Goal: Task Accomplishment & Management: Use online tool/utility

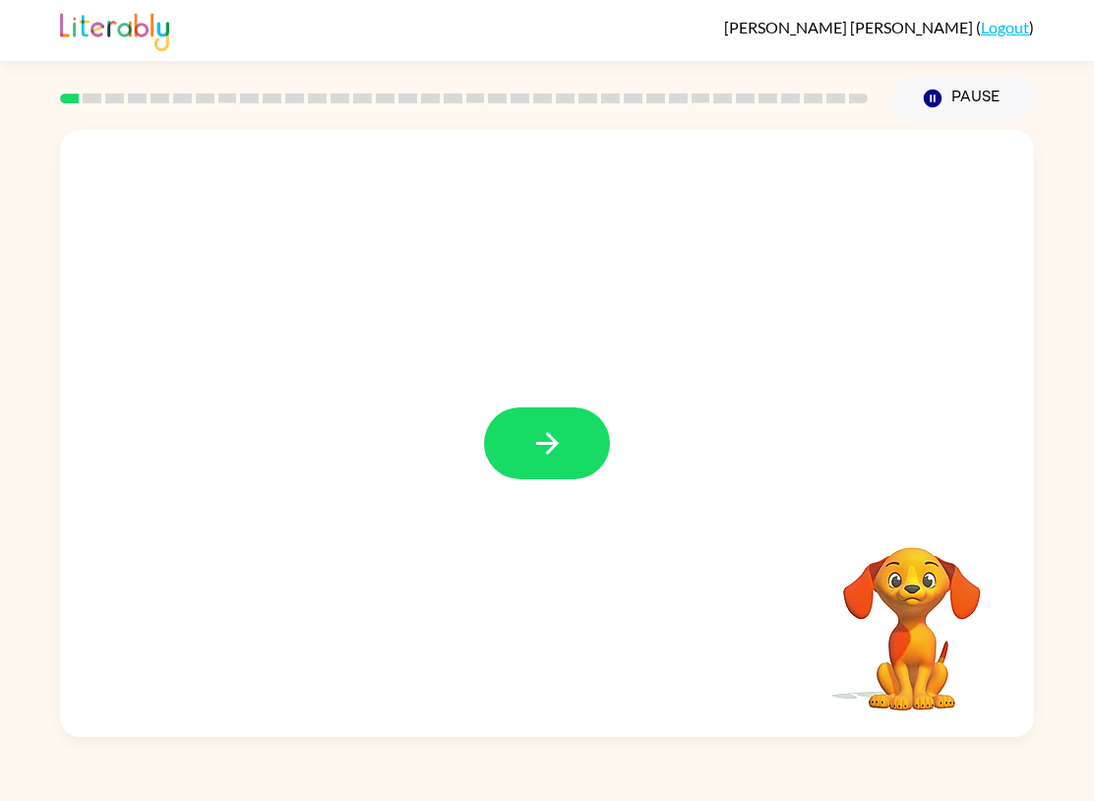
click at [522, 446] on button "button" at bounding box center [547, 443] width 126 height 72
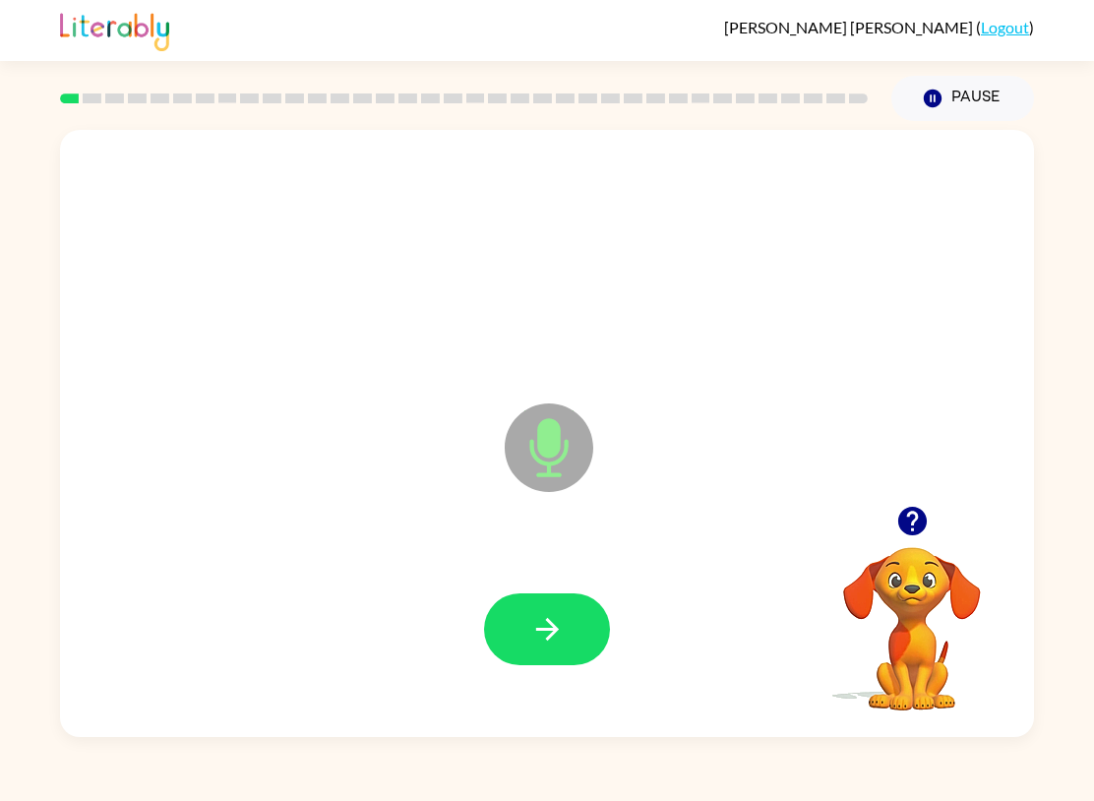
click at [516, 631] on button "button" at bounding box center [547, 629] width 126 height 72
click at [577, 624] on button "button" at bounding box center [547, 629] width 126 height 72
click at [576, 607] on button "button" at bounding box center [547, 629] width 126 height 72
click at [578, 627] on button "button" at bounding box center [547, 629] width 126 height 72
click at [511, 609] on button "button" at bounding box center [547, 629] width 126 height 72
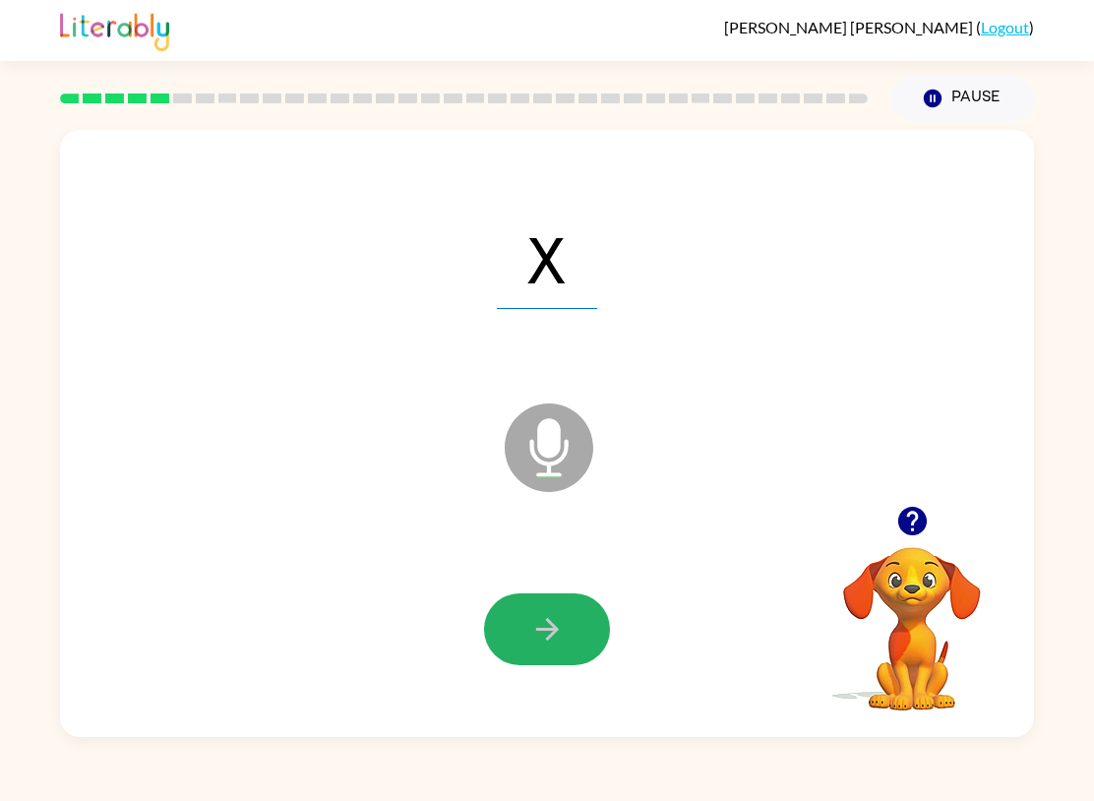
click at [582, 615] on button "button" at bounding box center [547, 629] width 126 height 72
click at [567, 642] on button "button" at bounding box center [547, 629] width 126 height 72
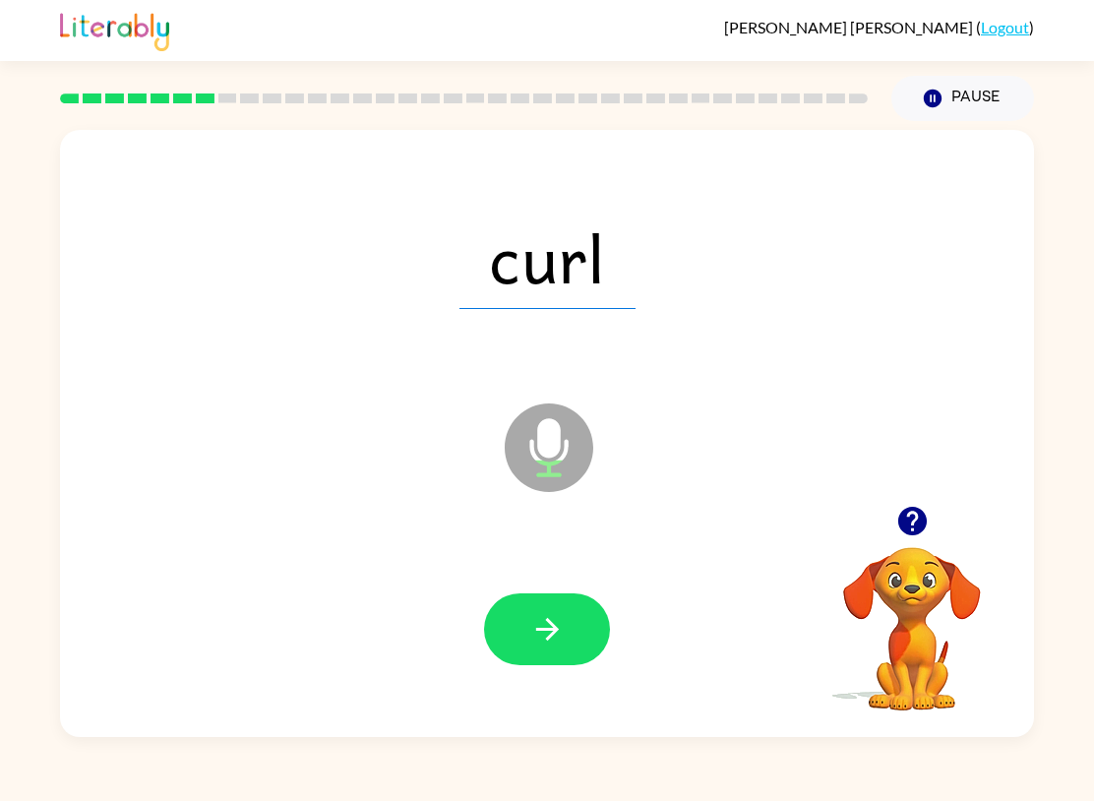
click at [573, 626] on button "button" at bounding box center [547, 629] width 126 height 72
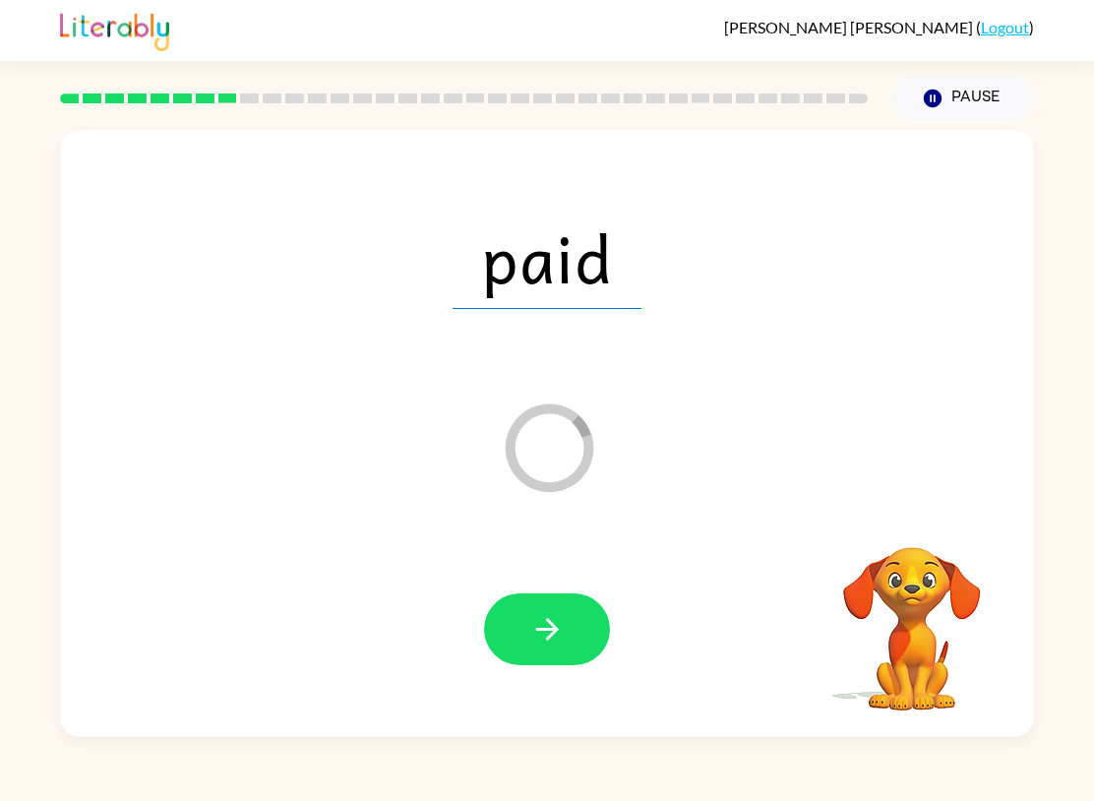
click at [583, 631] on button "button" at bounding box center [547, 629] width 126 height 72
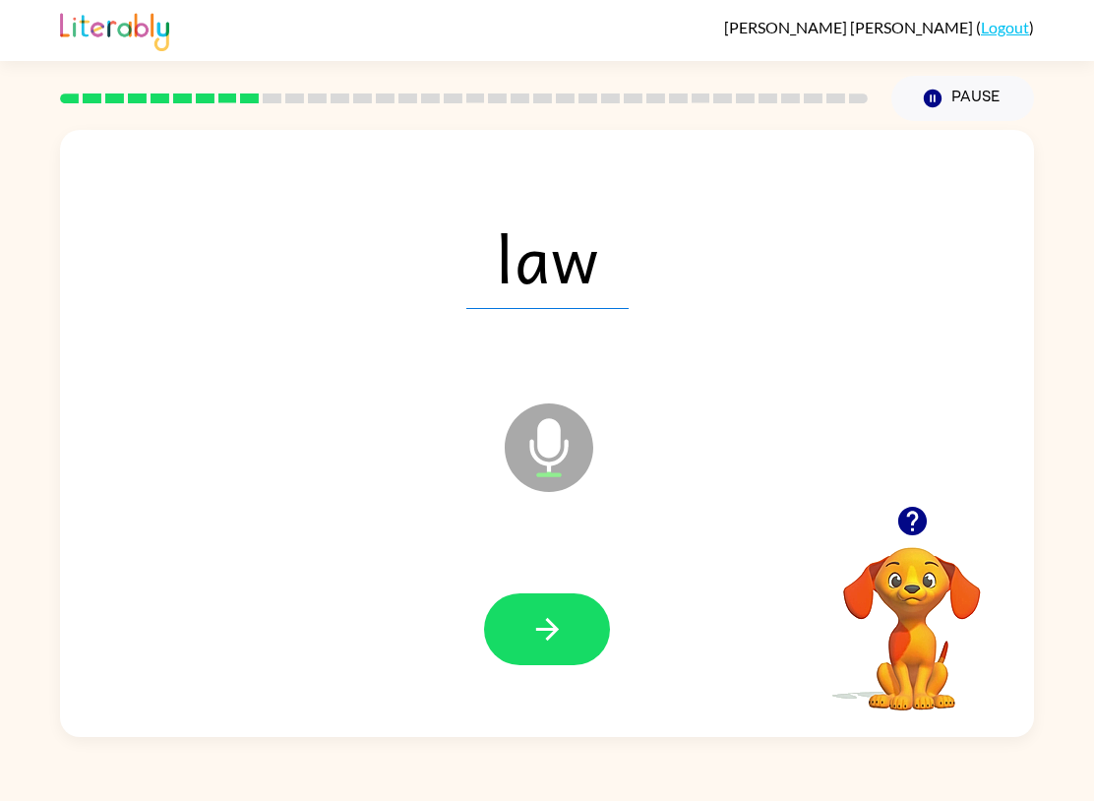
click at [532, 621] on icon "button" at bounding box center [547, 629] width 34 height 34
click at [565, 602] on button "button" at bounding box center [547, 629] width 126 height 72
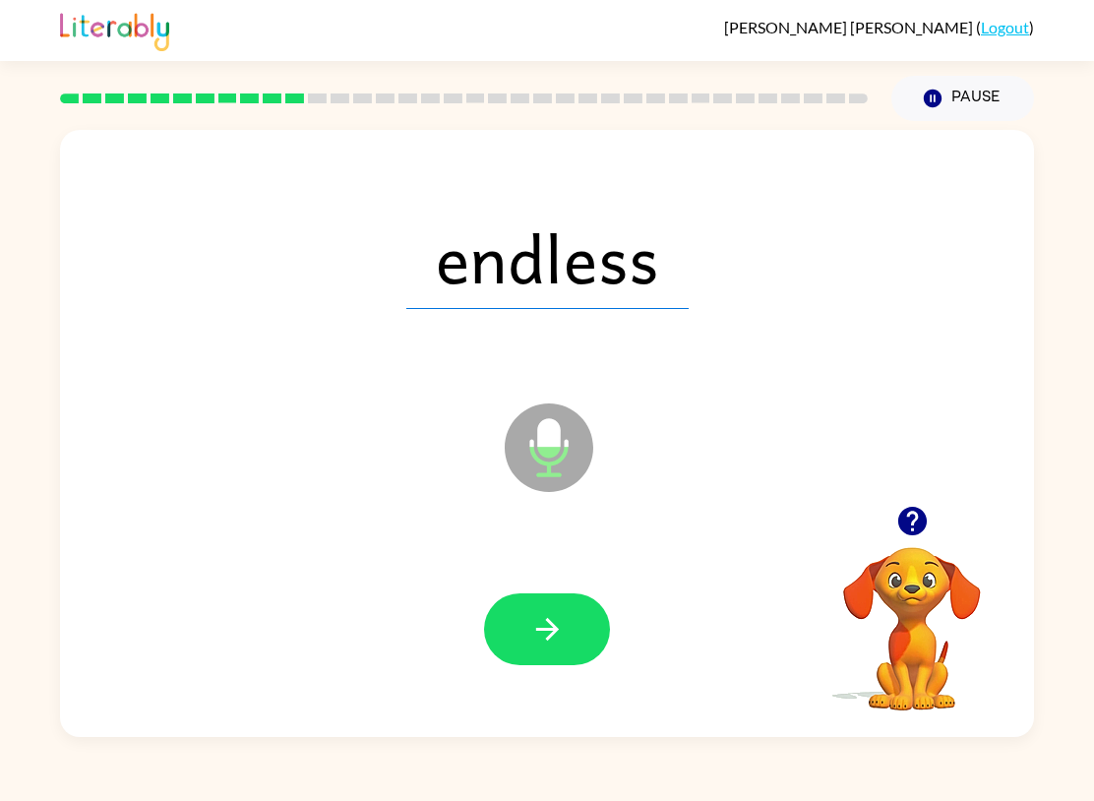
click at [552, 646] on icon "button" at bounding box center [547, 629] width 34 height 34
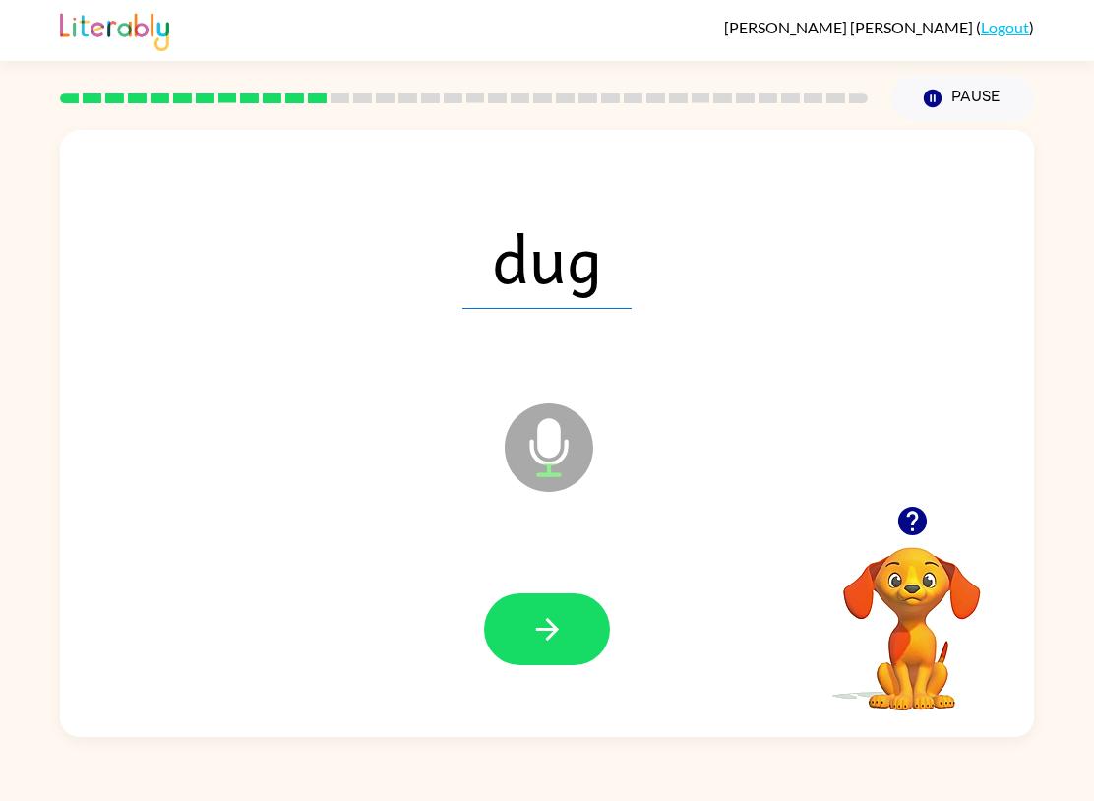
click at [536, 628] on icon "button" at bounding box center [547, 629] width 34 height 34
click at [551, 647] on button "button" at bounding box center [547, 629] width 126 height 72
click at [567, 625] on button "button" at bounding box center [547, 629] width 126 height 72
click at [524, 616] on button "button" at bounding box center [547, 629] width 126 height 72
click at [532, 638] on icon "button" at bounding box center [547, 629] width 34 height 34
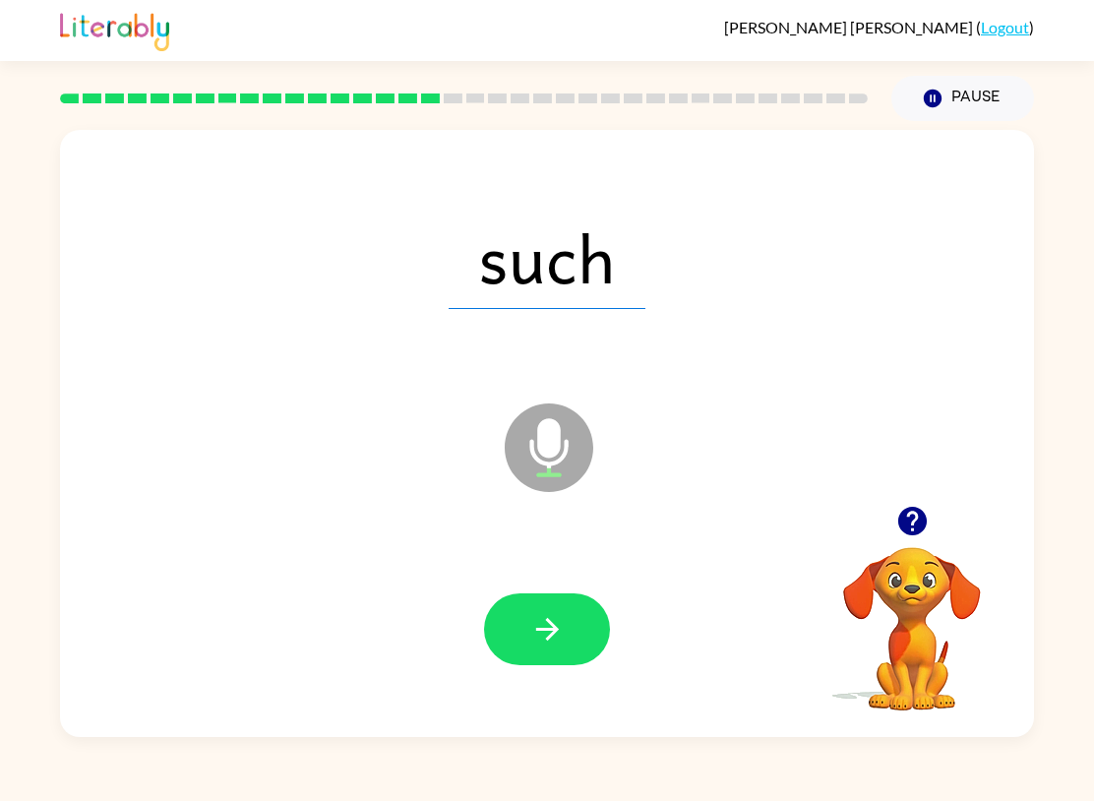
click at [529, 598] on button "button" at bounding box center [547, 629] width 126 height 72
click at [510, 629] on button "button" at bounding box center [547, 629] width 126 height 72
click at [542, 634] on icon "button" at bounding box center [547, 629] width 34 height 34
click at [565, 615] on button "button" at bounding box center [547, 629] width 126 height 72
click at [535, 639] on icon "button" at bounding box center [547, 629] width 34 height 34
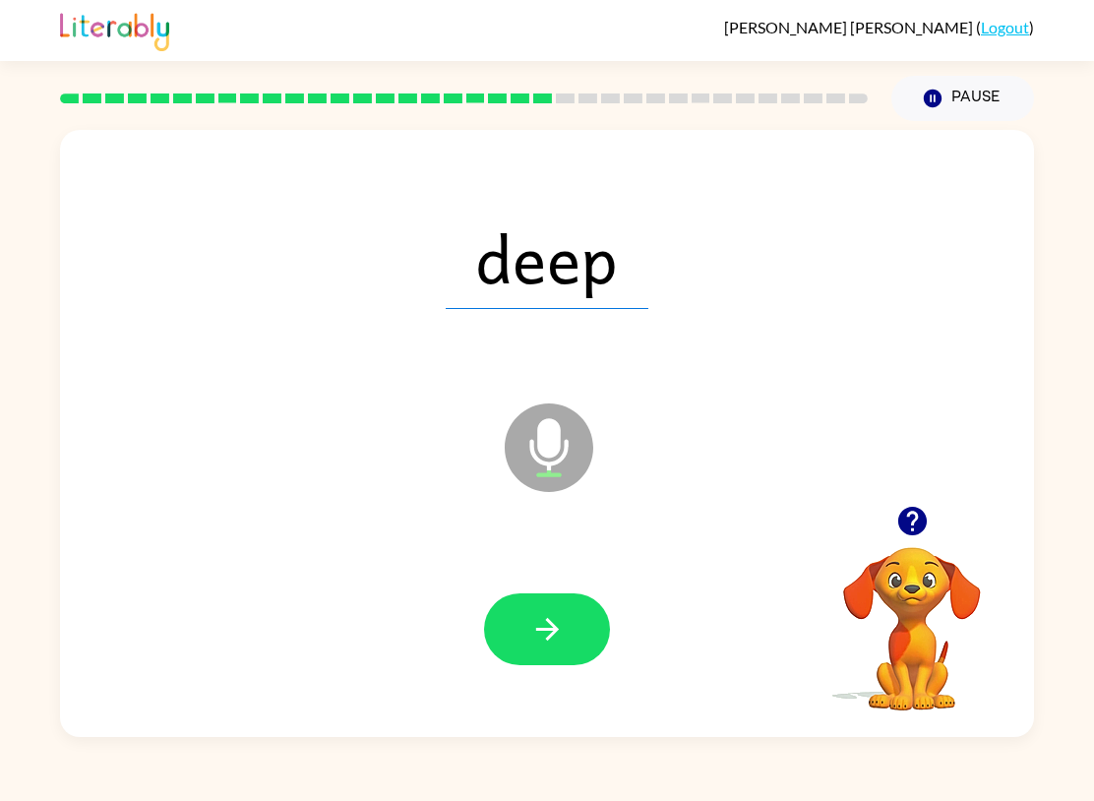
click at [559, 611] on button "button" at bounding box center [547, 629] width 126 height 72
click at [547, 619] on icon "button" at bounding box center [547, 629] width 34 height 34
click at [523, 623] on button "button" at bounding box center [547, 629] width 126 height 72
click at [566, 625] on button "button" at bounding box center [547, 629] width 126 height 72
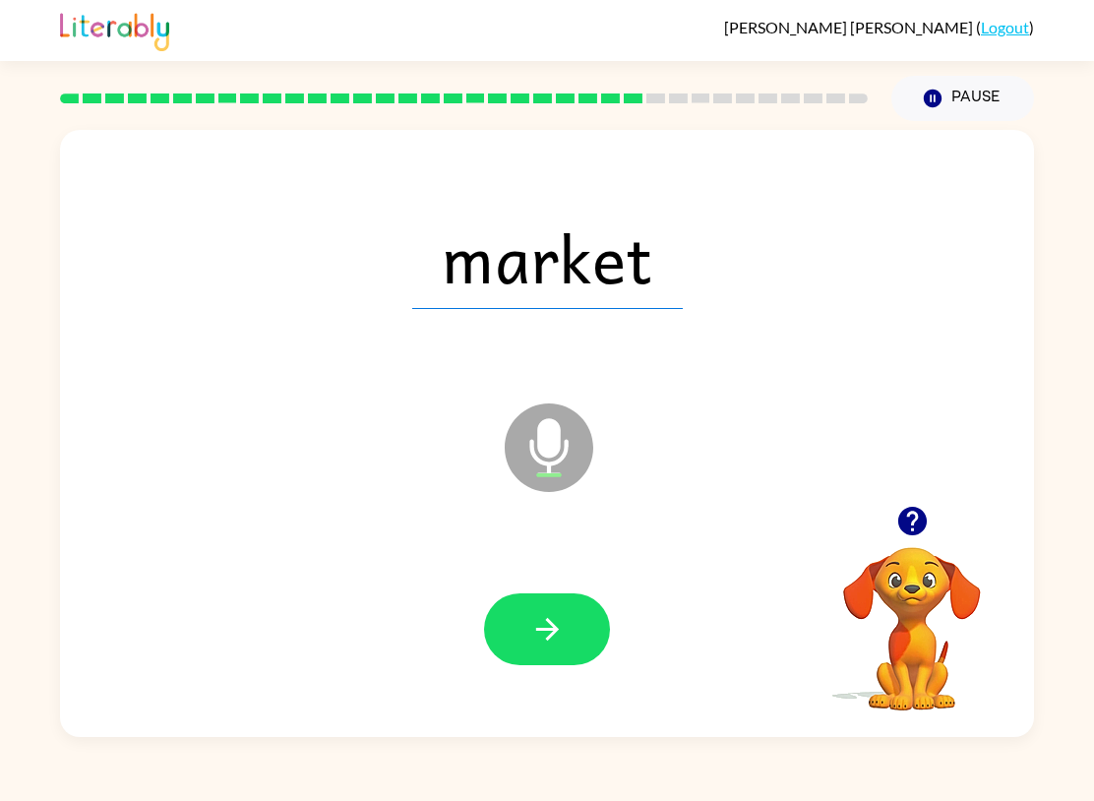
click at [579, 634] on button "button" at bounding box center [547, 629] width 126 height 72
click at [557, 624] on icon "button" at bounding box center [547, 629] width 34 height 34
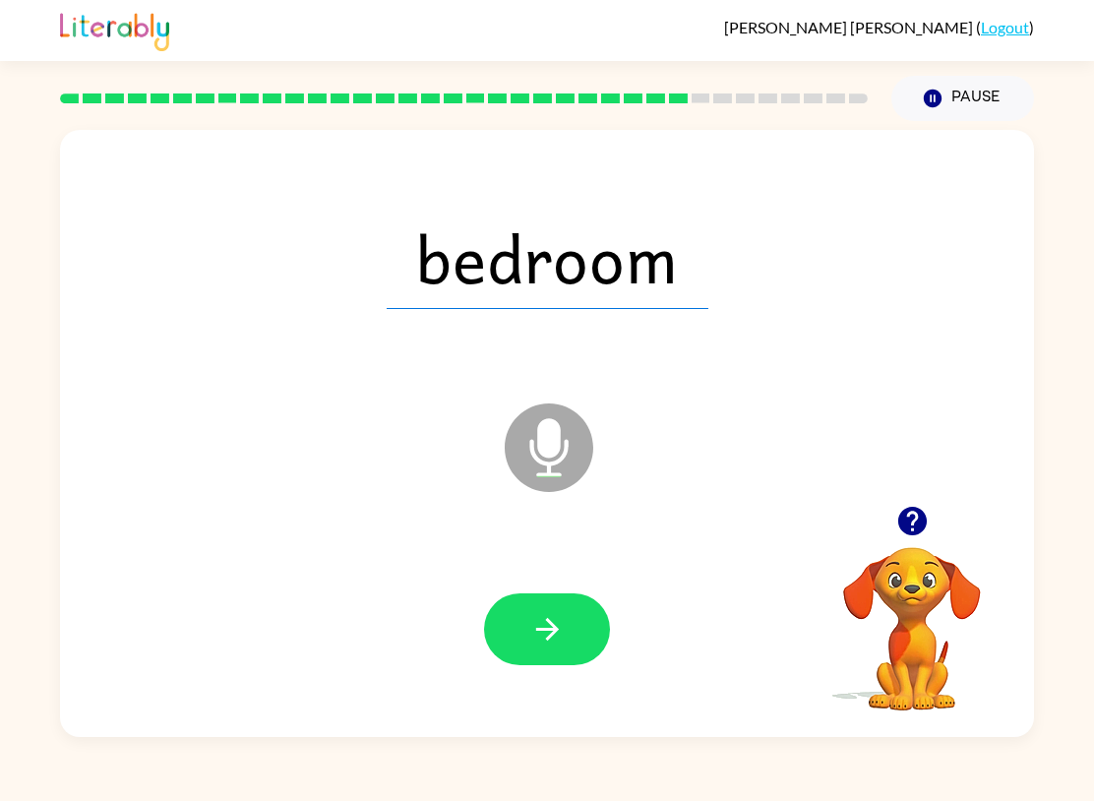
click at [558, 625] on icon "button" at bounding box center [547, 629] width 34 height 34
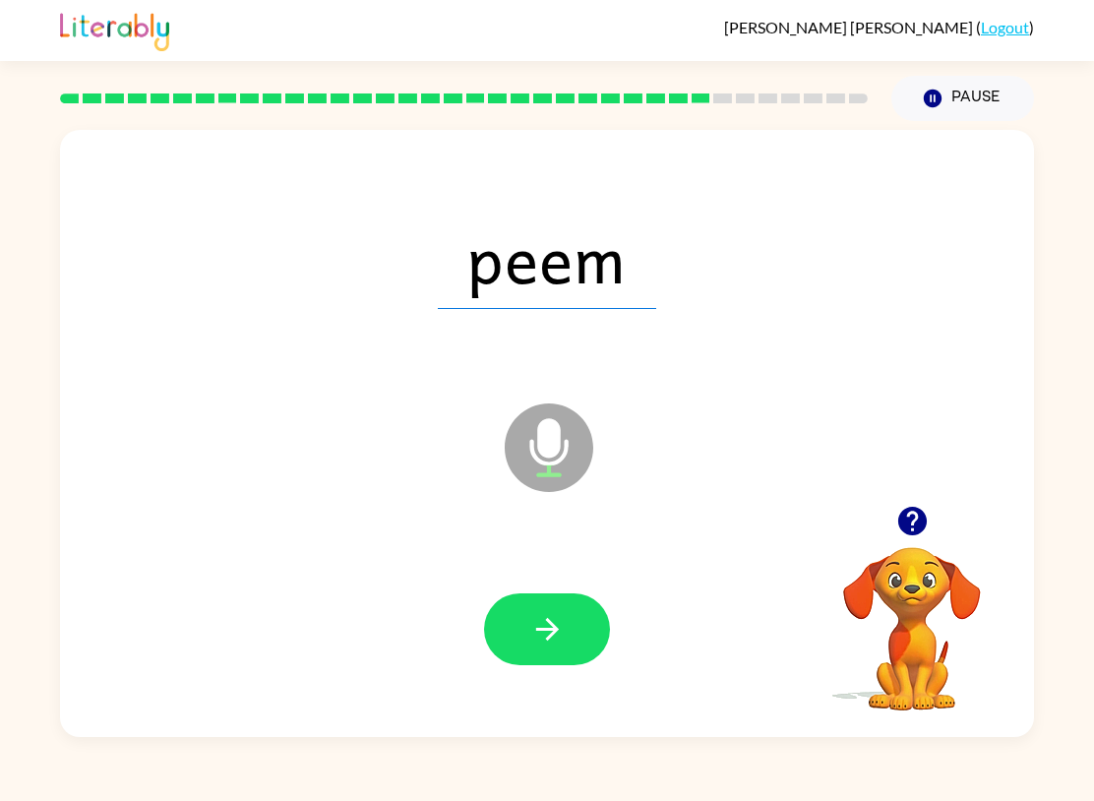
click at [522, 607] on button "button" at bounding box center [547, 629] width 126 height 72
click at [530, 629] on icon "button" at bounding box center [547, 629] width 34 height 34
click at [520, 645] on button "button" at bounding box center [547, 629] width 126 height 72
click at [539, 622] on icon "button" at bounding box center [547, 629] width 34 height 34
click at [519, 632] on button "button" at bounding box center [547, 629] width 126 height 72
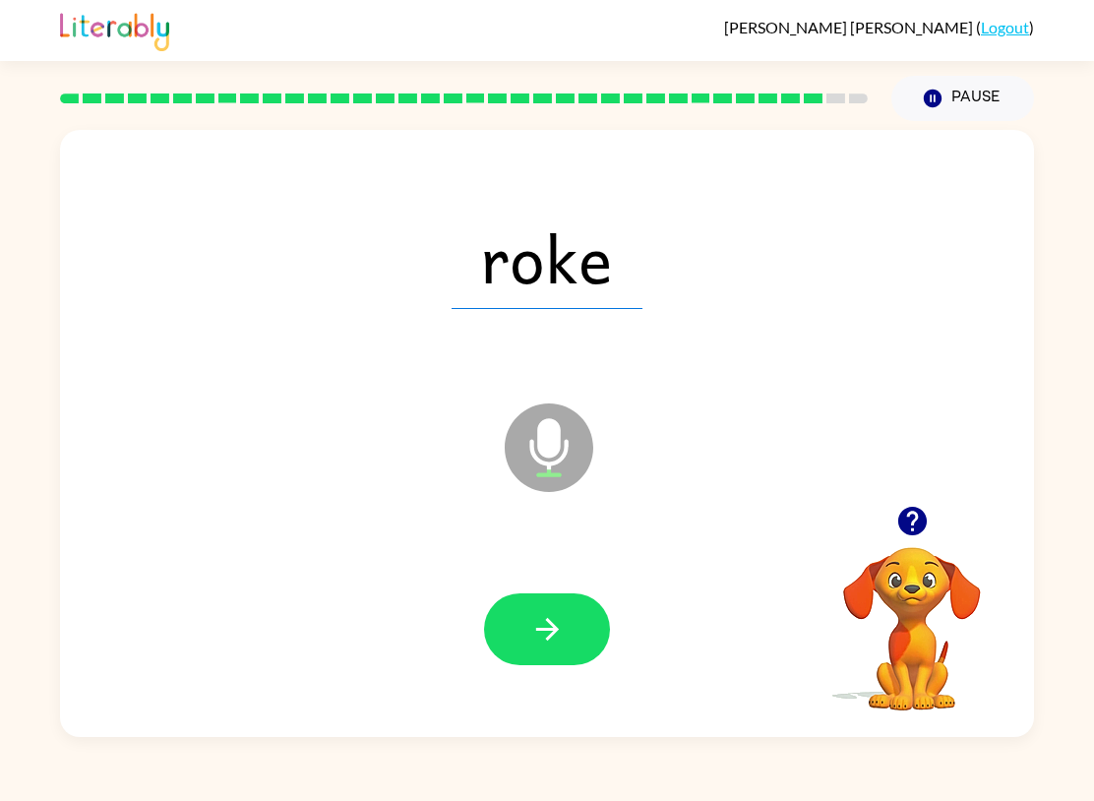
click at [583, 607] on button "button" at bounding box center [547, 629] width 126 height 72
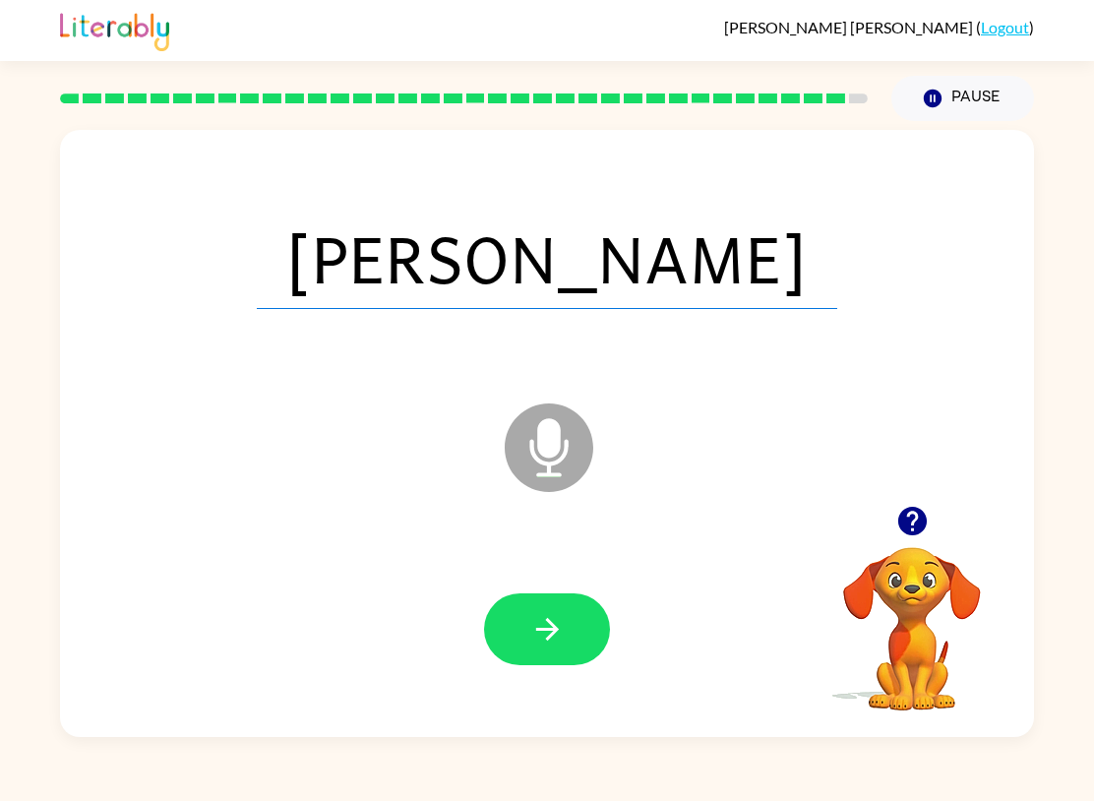
click at [522, 645] on button "button" at bounding box center [547, 629] width 126 height 72
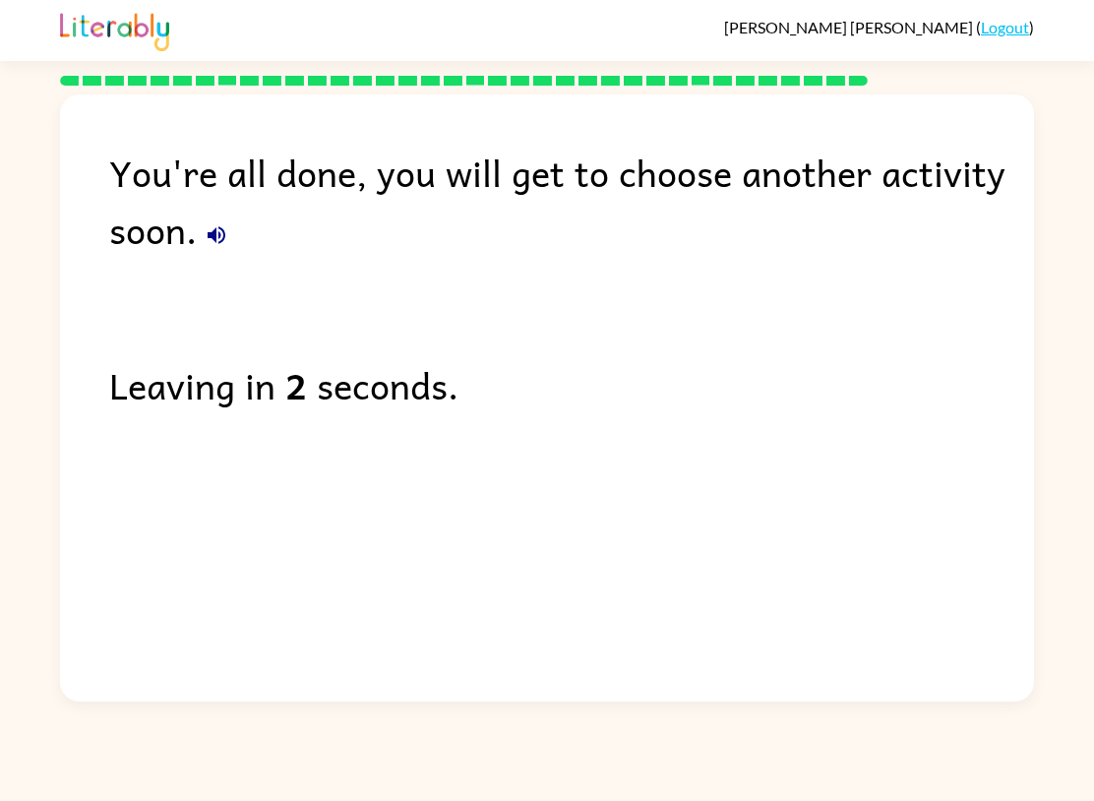
click at [1006, 27] on link "Logout" at bounding box center [1005, 27] width 48 height 19
